Goal: Use online tool/utility: Utilize a website feature to perform a specific function

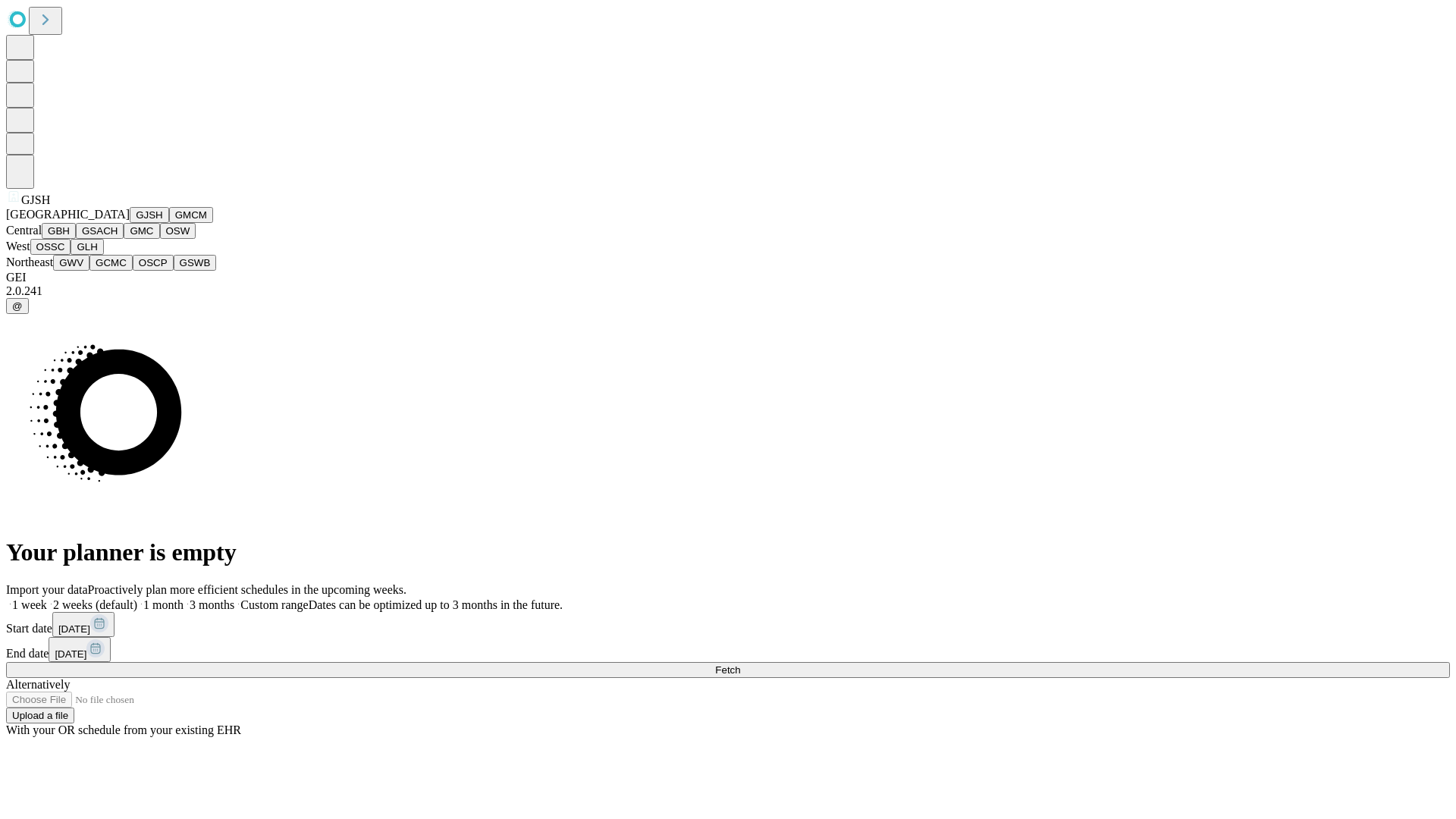
click at [130, 223] on button "GJSH" at bounding box center [150, 215] width 40 height 16
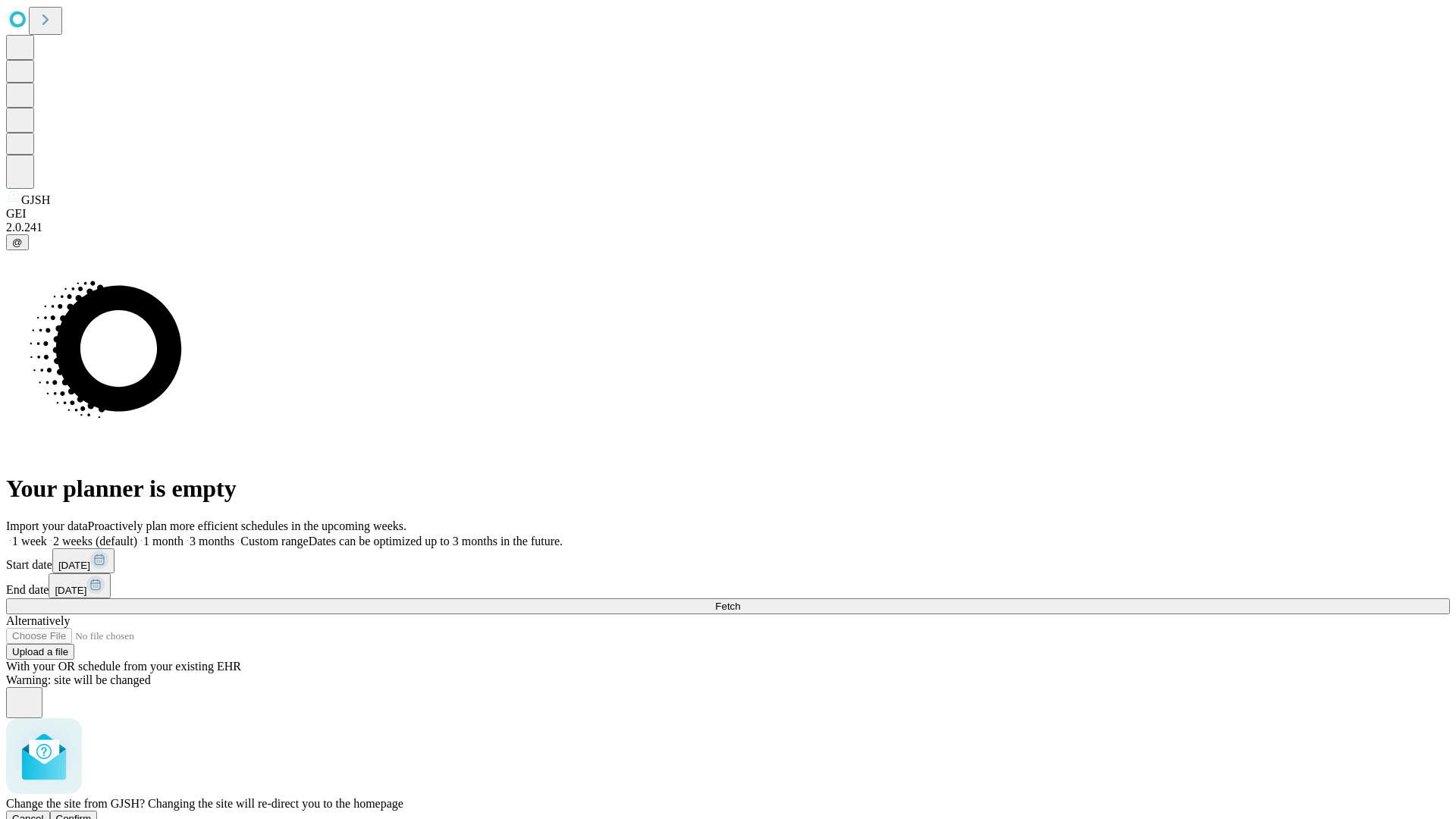
click at [92, 813] on span "Confirm" at bounding box center [74, 818] width 36 height 11
click at [183, 534] on label "1 month" at bounding box center [160, 541] width 46 height 13
click at [740, 601] on span "Fetch" at bounding box center [728, 607] width 25 height 11
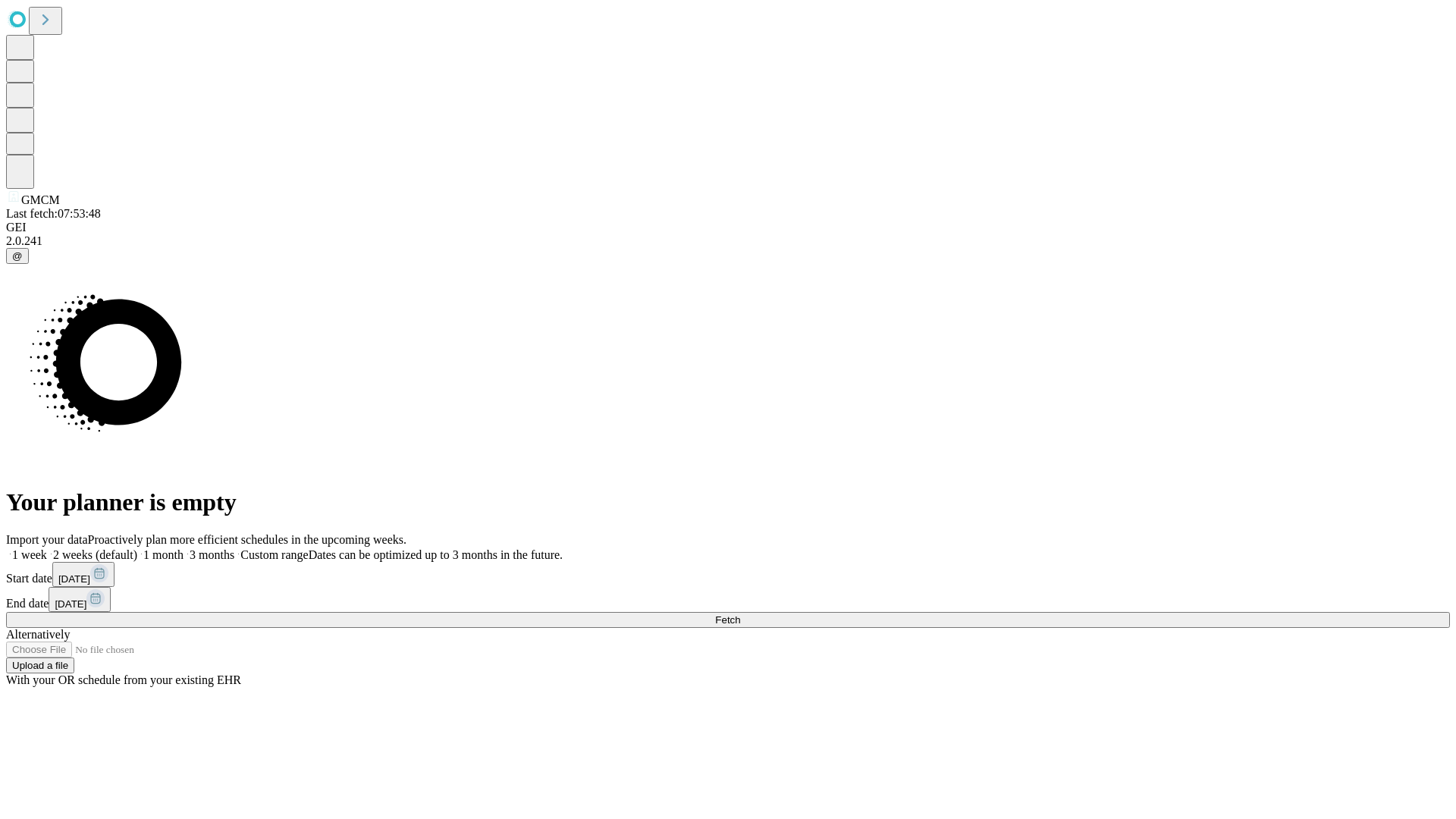
click at [183, 549] on label "1 month" at bounding box center [160, 555] width 46 height 13
click at [740, 614] on span "Fetch" at bounding box center [728, 620] width 25 height 11
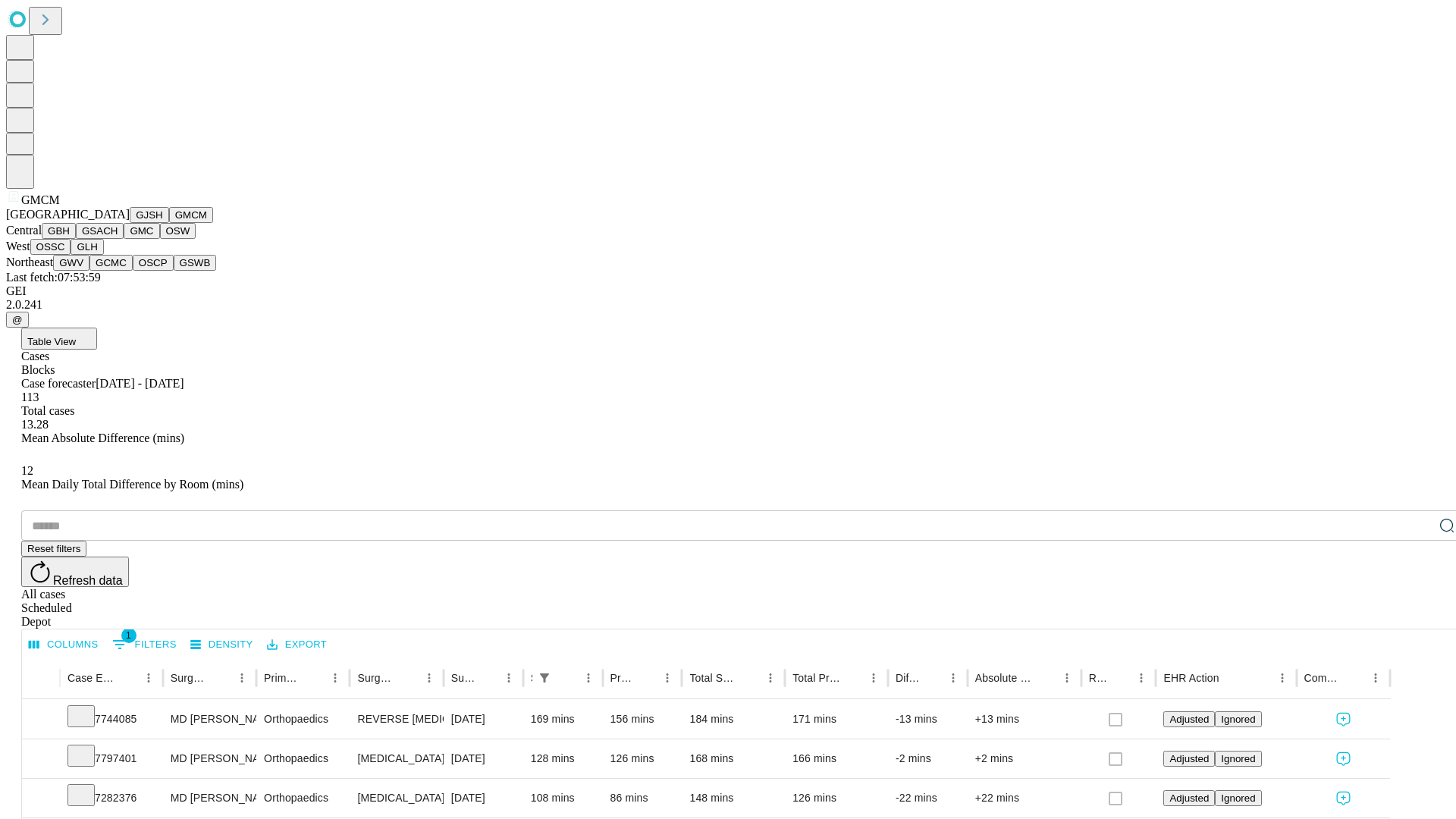
click at [76, 239] on button "GBH" at bounding box center [59, 231] width 34 height 16
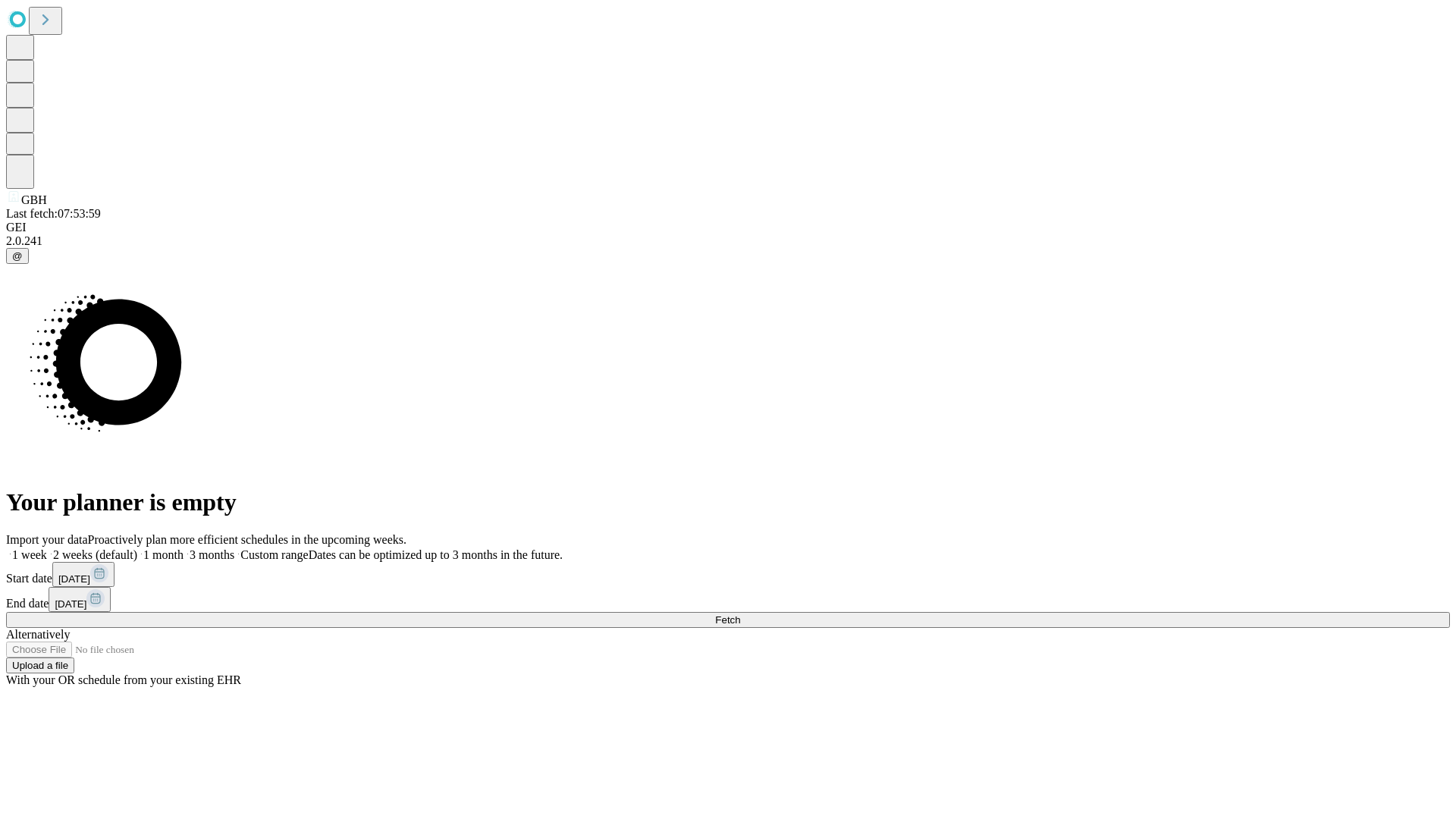
click at [183, 549] on label "1 month" at bounding box center [160, 555] width 46 height 13
click at [740, 614] on span "Fetch" at bounding box center [728, 620] width 25 height 11
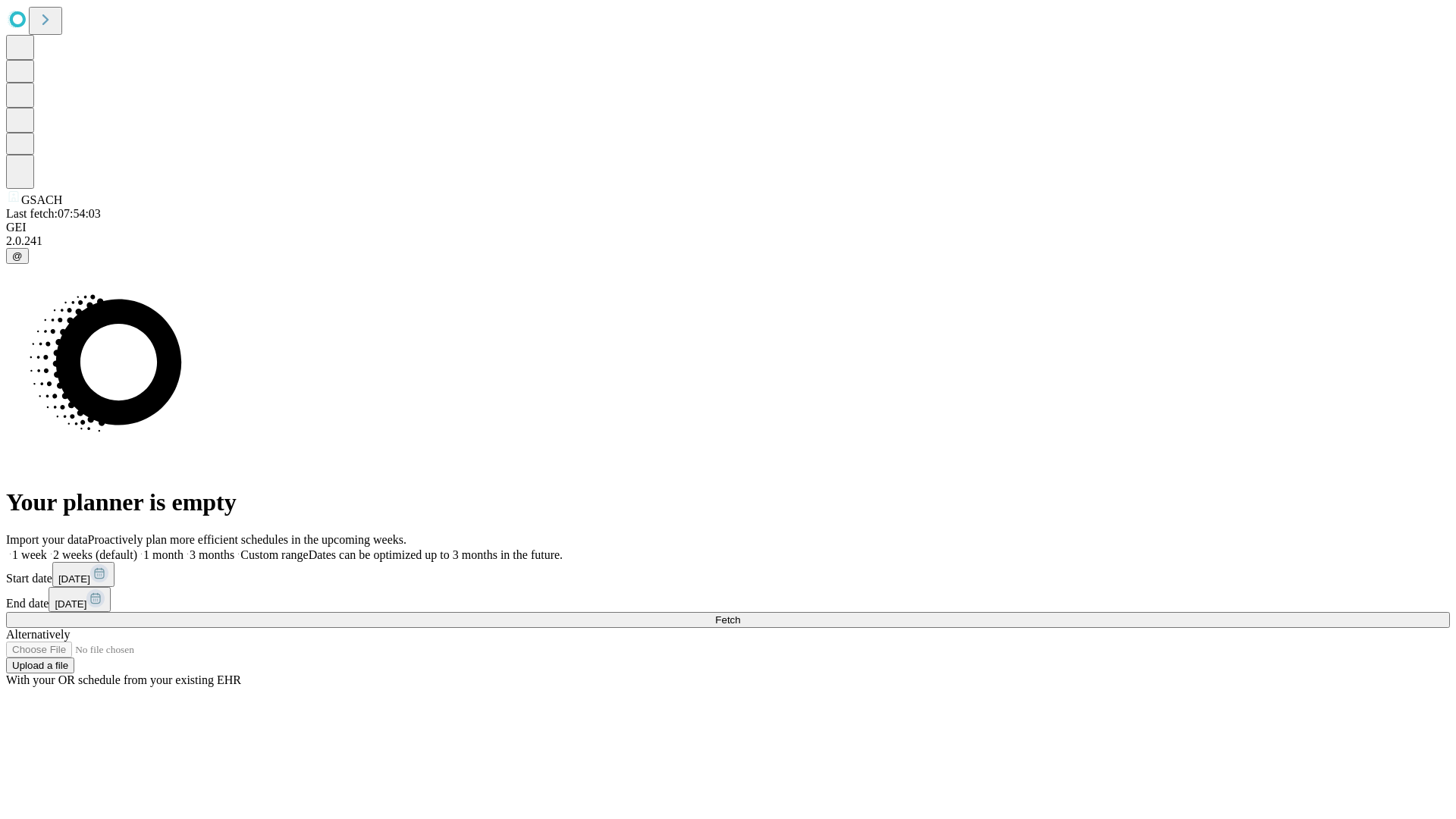
click at [183, 549] on label "1 month" at bounding box center [160, 555] width 46 height 13
click at [740, 614] on span "Fetch" at bounding box center [728, 620] width 25 height 11
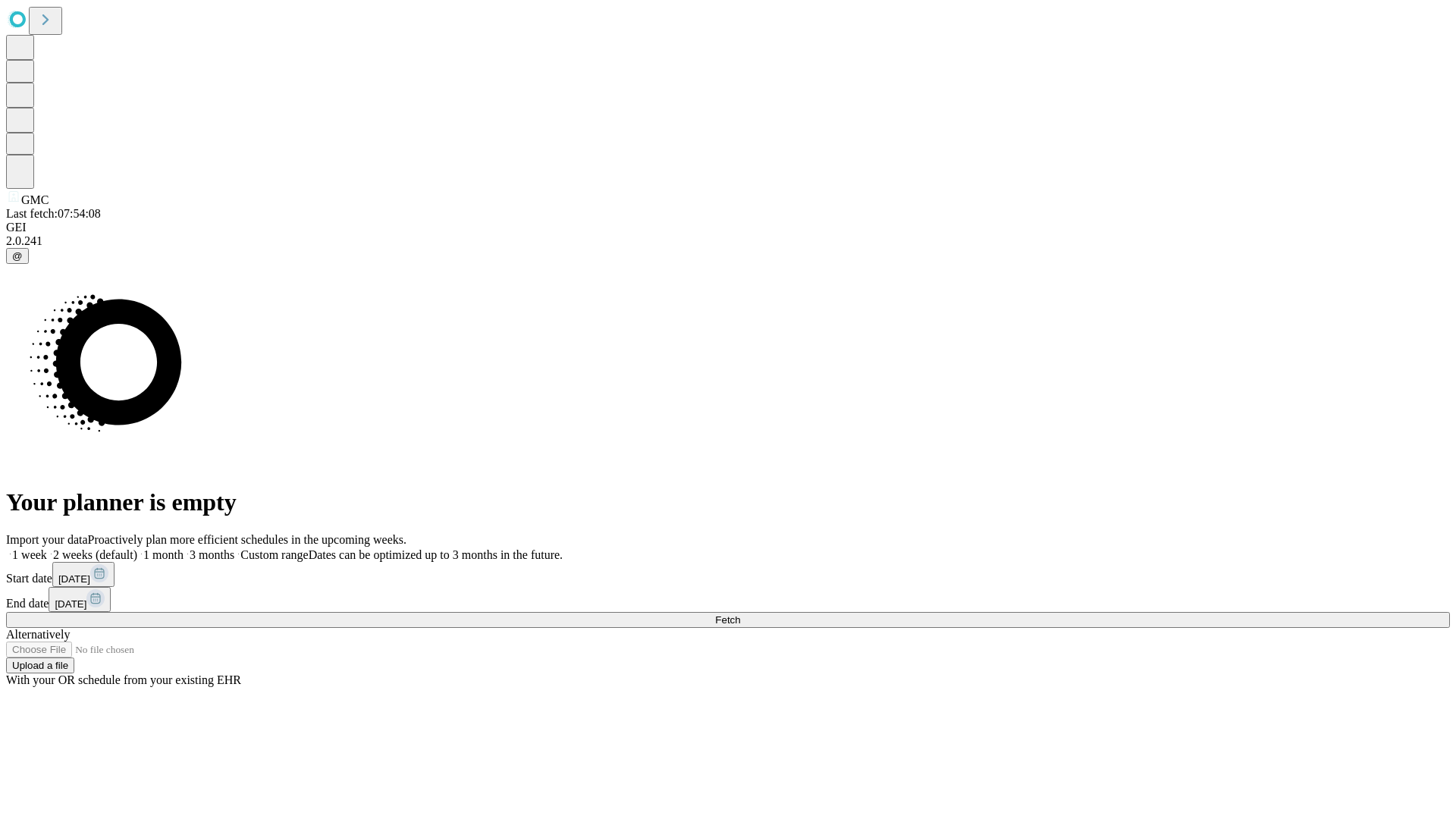
click at [183, 549] on label "1 month" at bounding box center [160, 555] width 46 height 13
click at [740, 614] on span "Fetch" at bounding box center [728, 620] width 25 height 11
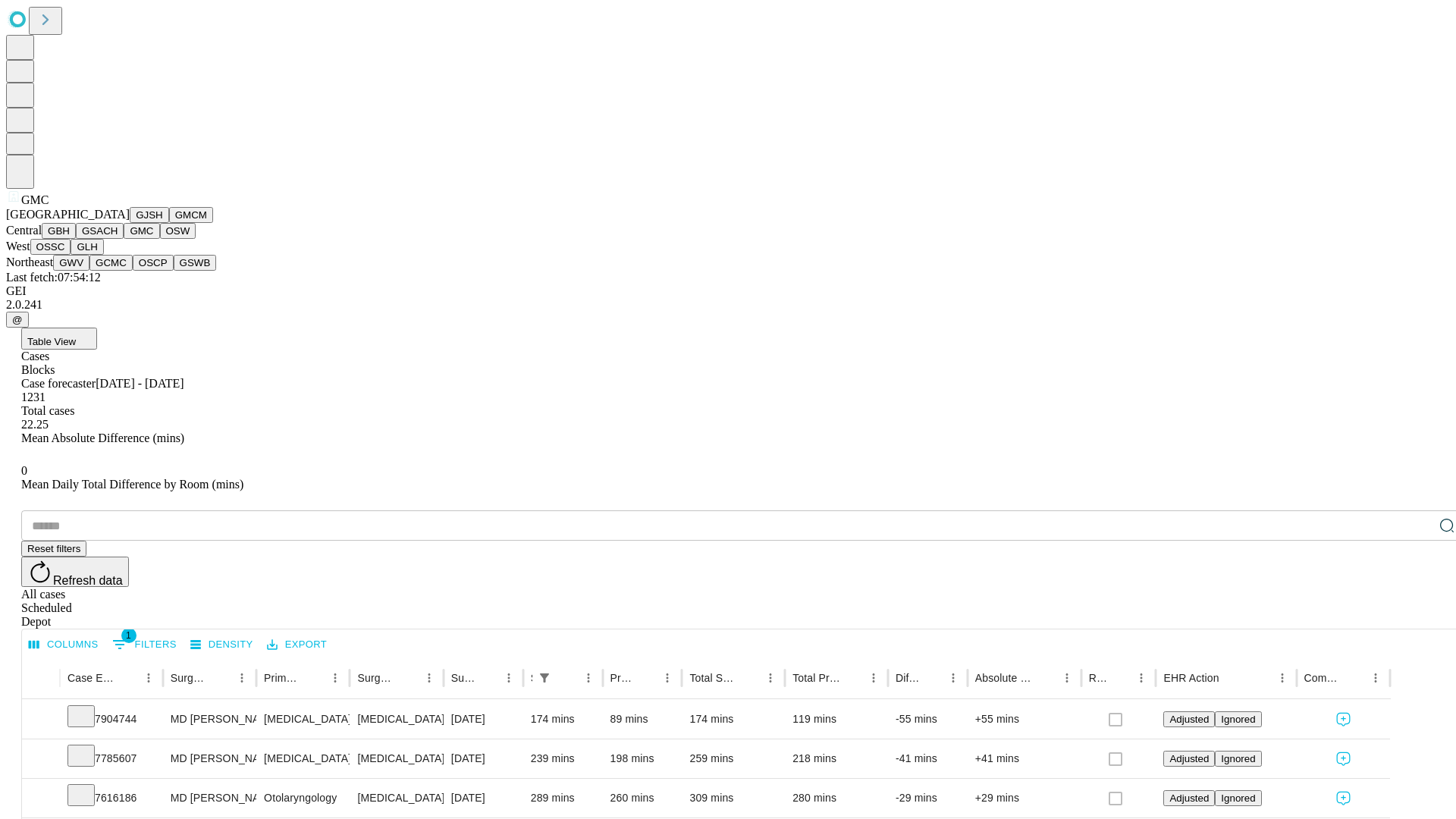
click at [160, 239] on button "OSW" at bounding box center [178, 231] width 36 height 16
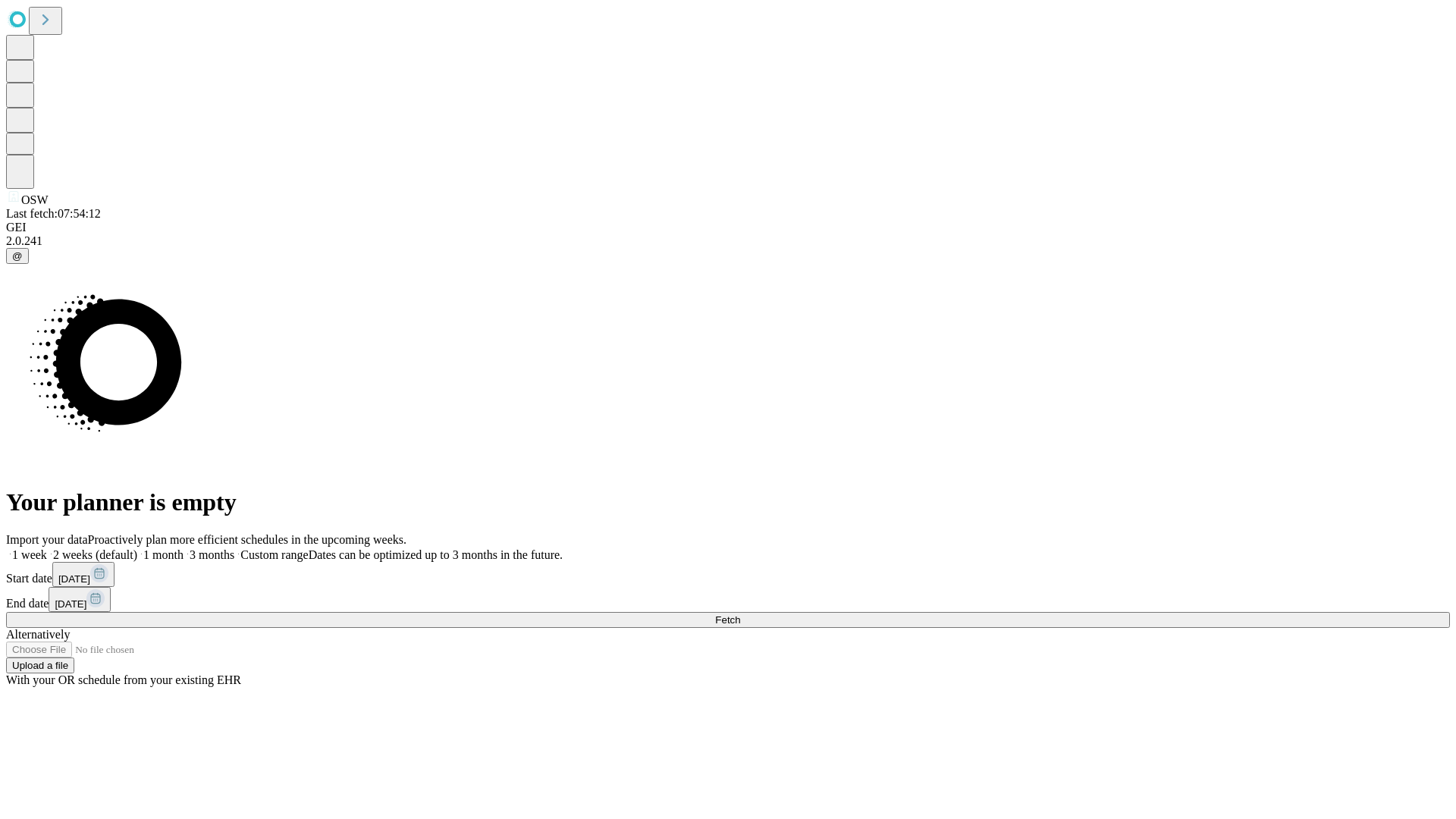
click at [740, 614] on span "Fetch" at bounding box center [728, 620] width 25 height 11
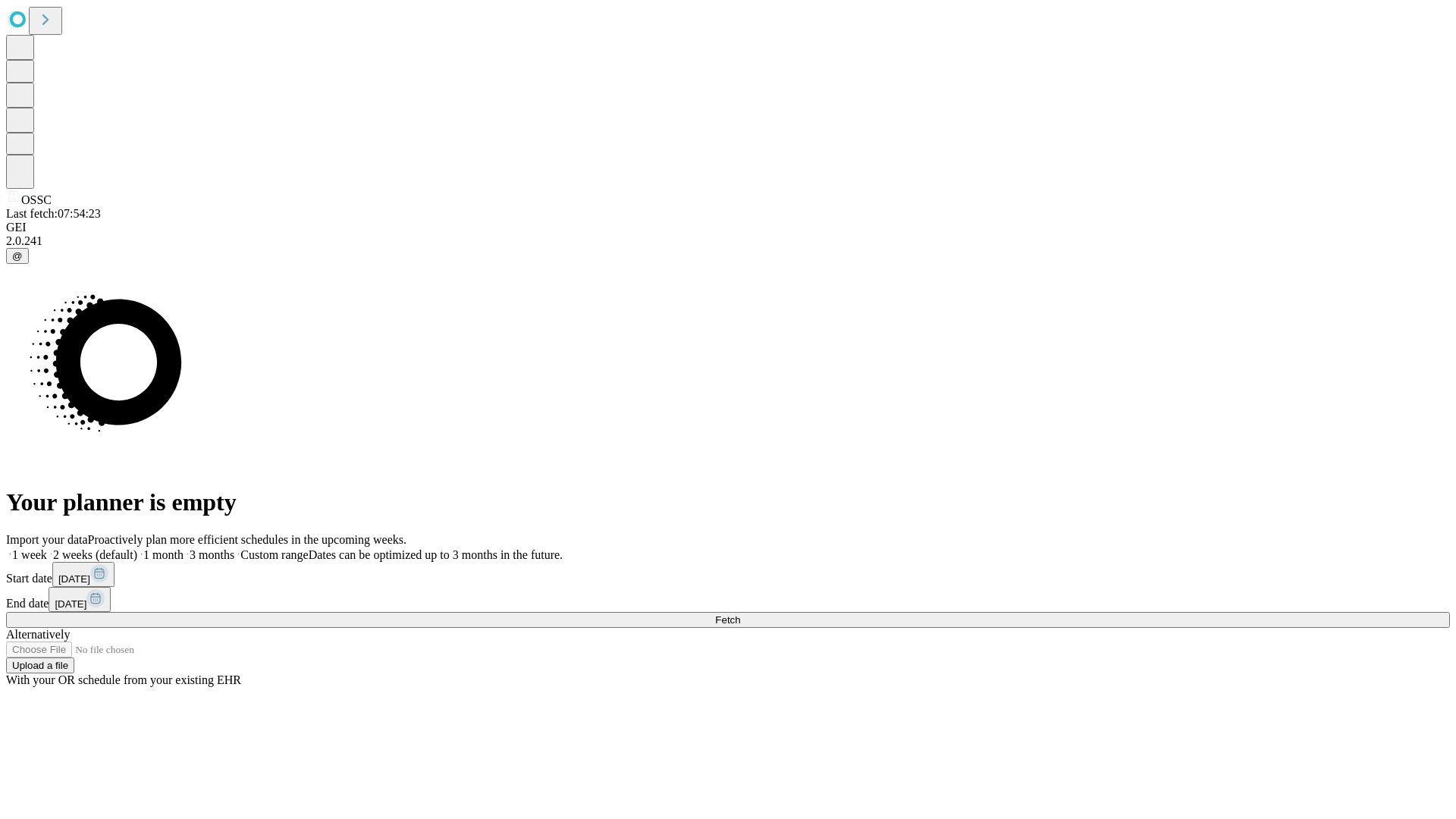
click at [183, 549] on label "1 month" at bounding box center [160, 555] width 46 height 13
click at [740, 614] on span "Fetch" at bounding box center [728, 620] width 25 height 11
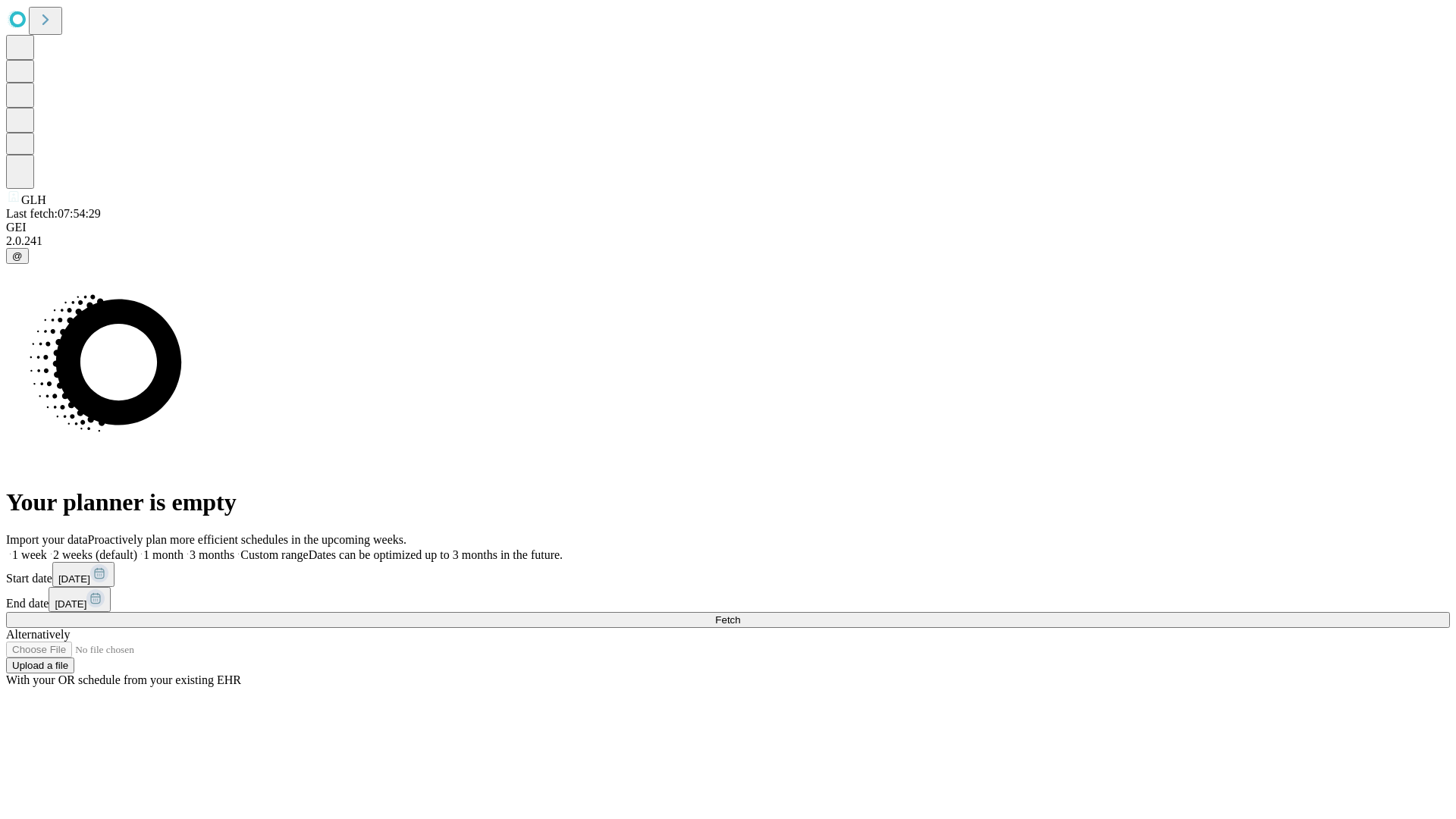
click at [183, 549] on label "1 month" at bounding box center [160, 555] width 46 height 13
click at [740, 614] on span "Fetch" at bounding box center [728, 620] width 25 height 11
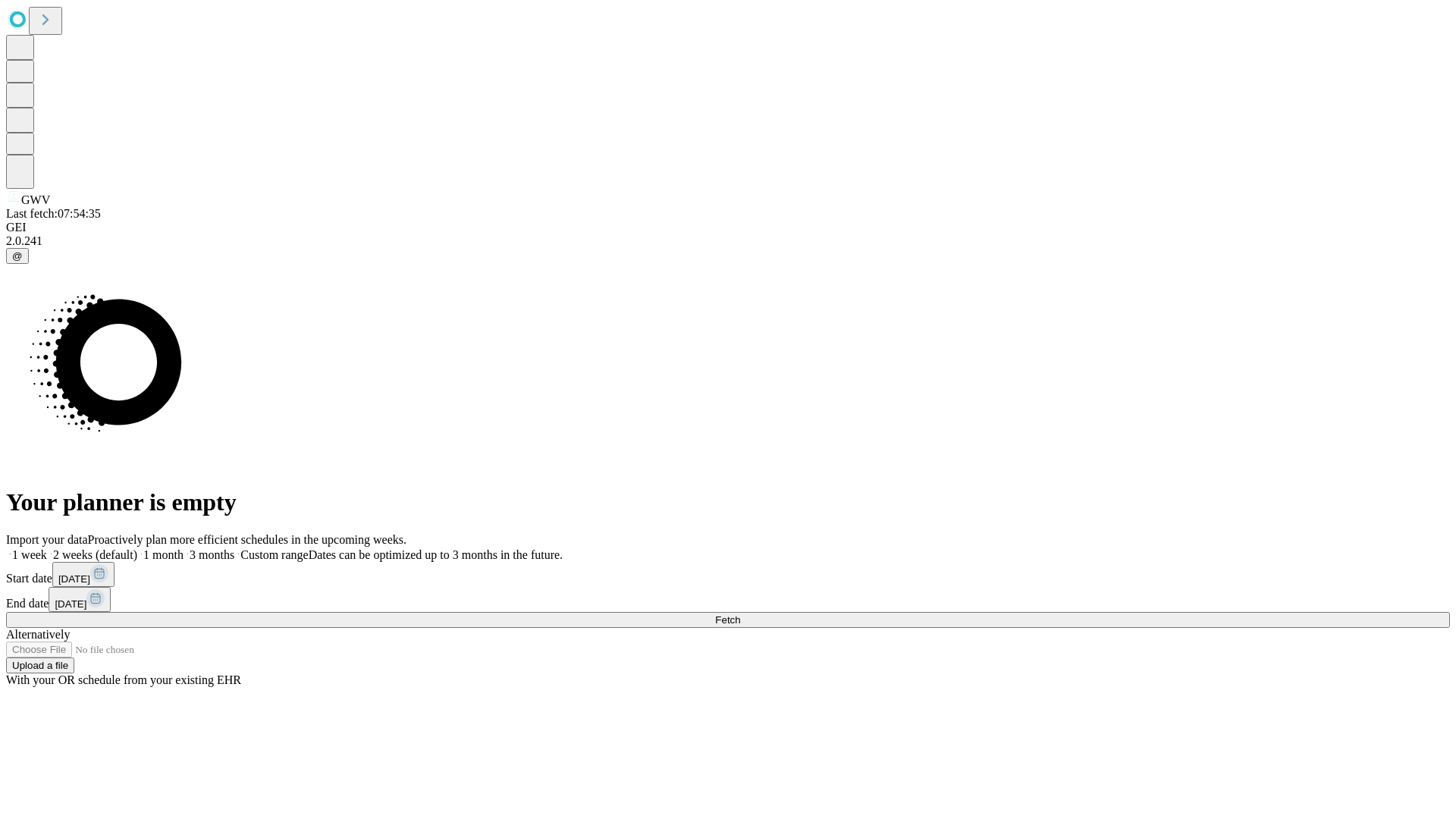
click at [183, 549] on label "1 month" at bounding box center [160, 555] width 46 height 13
click at [740, 614] on span "Fetch" at bounding box center [728, 620] width 25 height 11
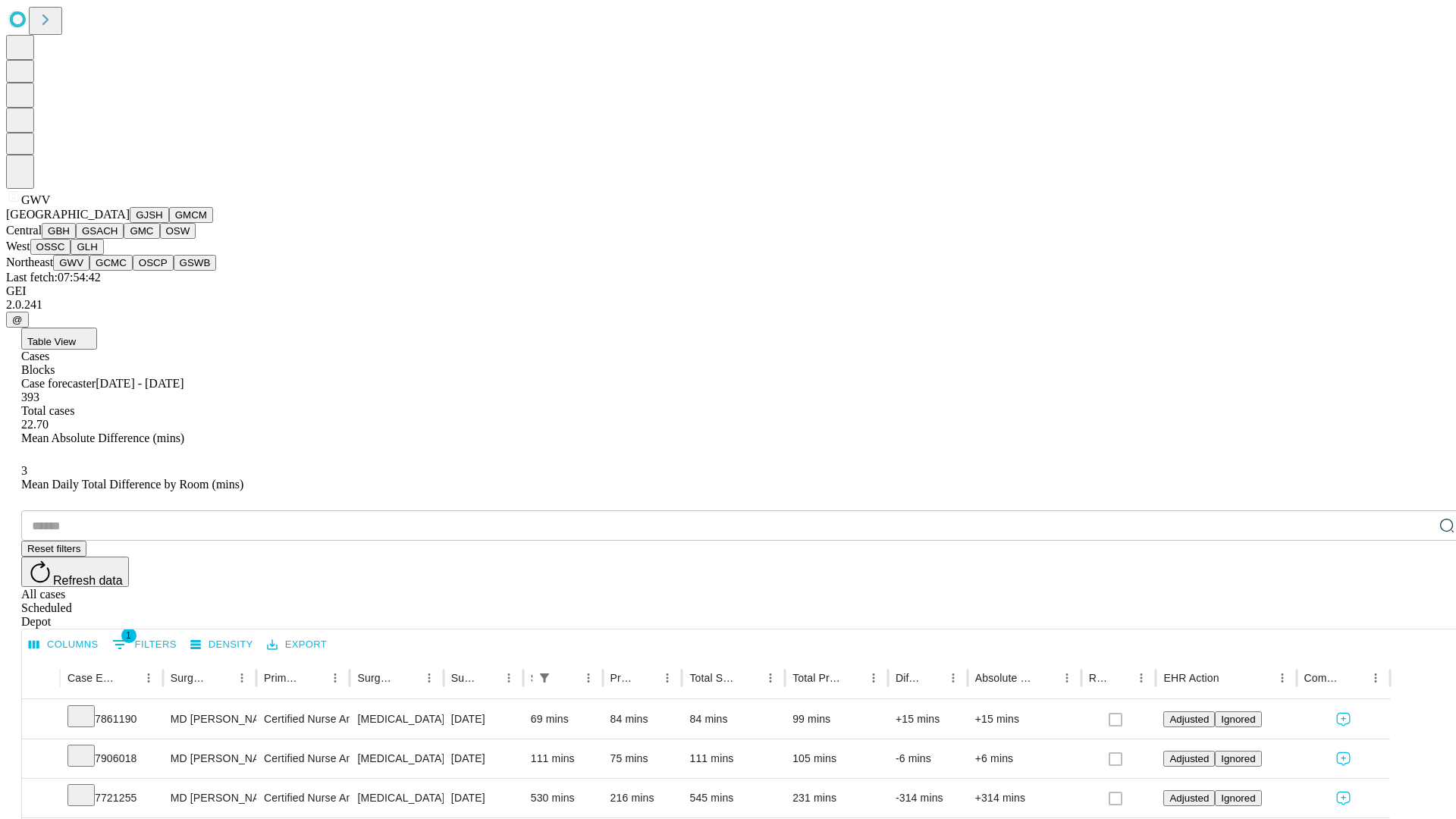
click at [117, 270] on button "GCMC" at bounding box center [111, 262] width 44 height 16
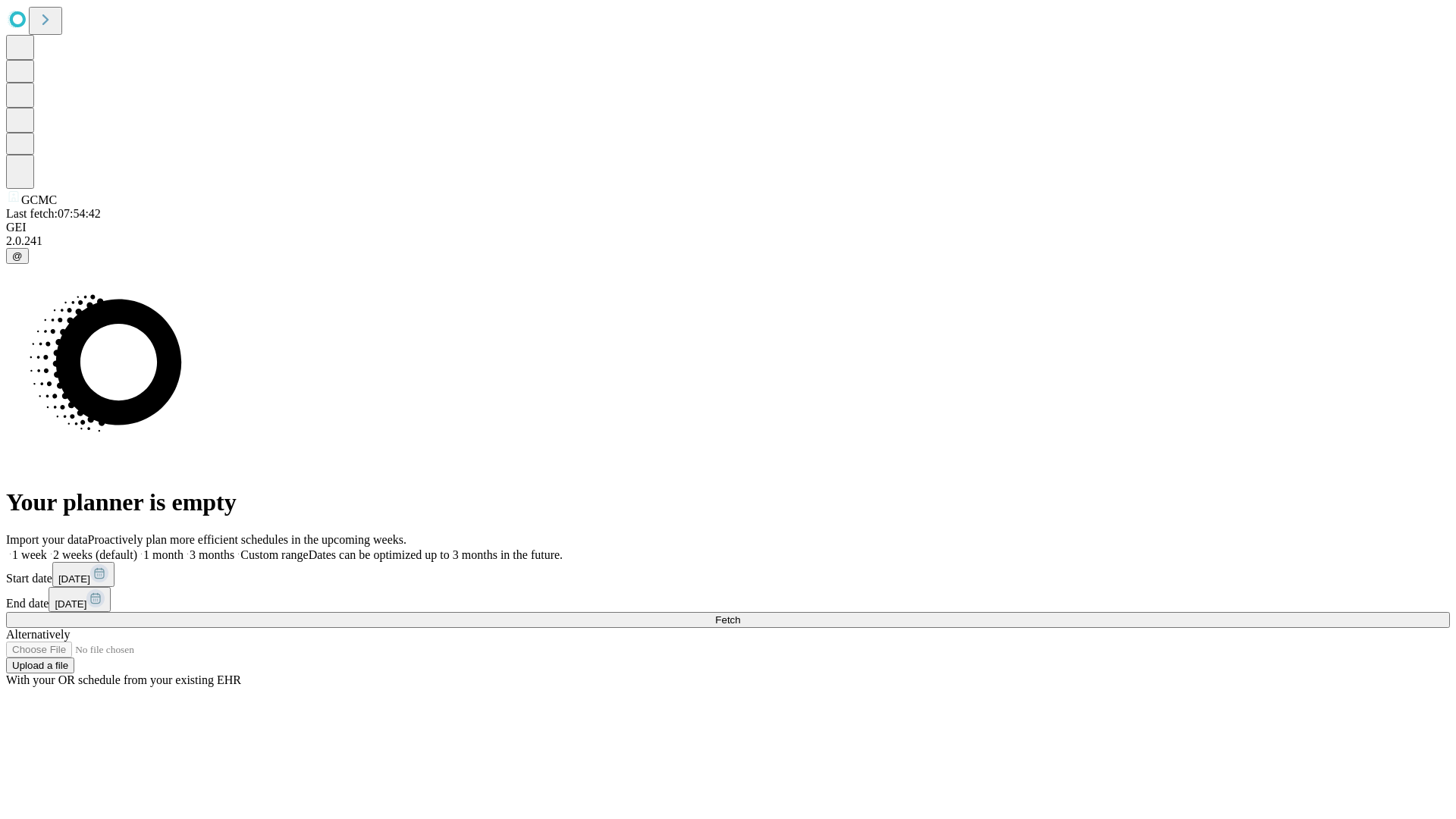
click at [183, 549] on label "1 month" at bounding box center [160, 555] width 46 height 13
click at [740, 614] on span "Fetch" at bounding box center [728, 620] width 25 height 11
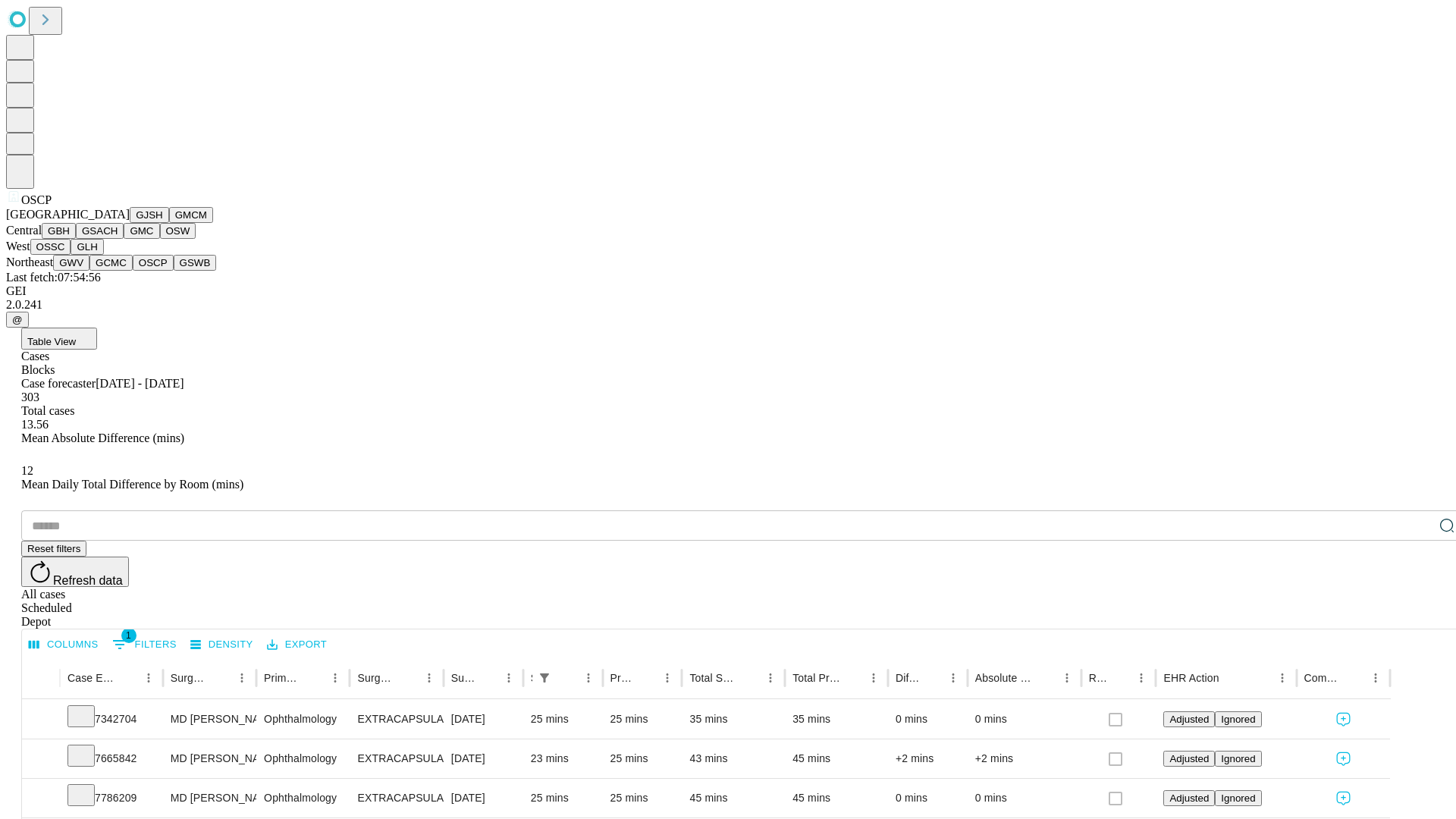
click at [174, 270] on button "GSWB" at bounding box center [195, 262] width 44 height 16
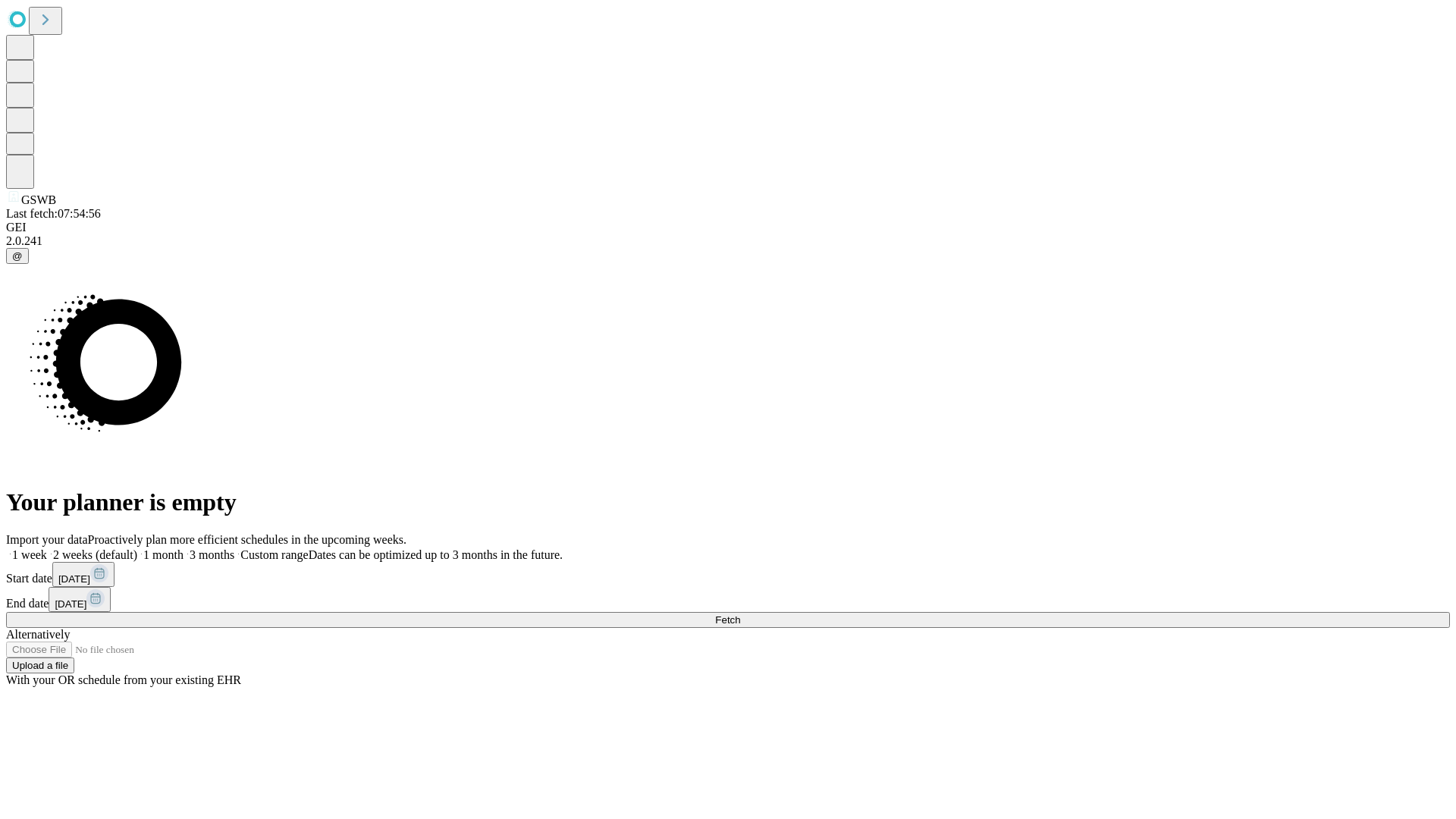
click at [183, 549] on label "1 month" at bounding box center [160, 555] width 46 height 13
click at [740, 614] on span "Fetch" at bounding box center [728, 620] width 25 height 11
